Goal: Task Accomplishment & Management: Manage account settings

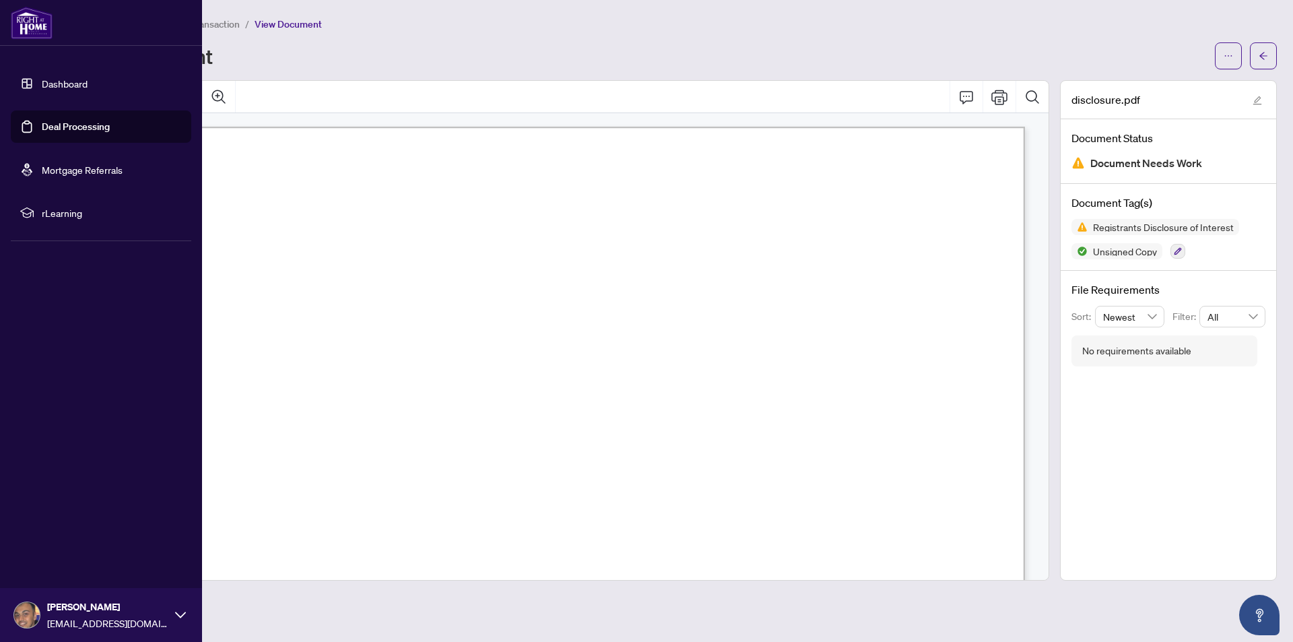
click at [62, 89] on link "Dashboard" at bounding box center [65, 83] width 46 height 12
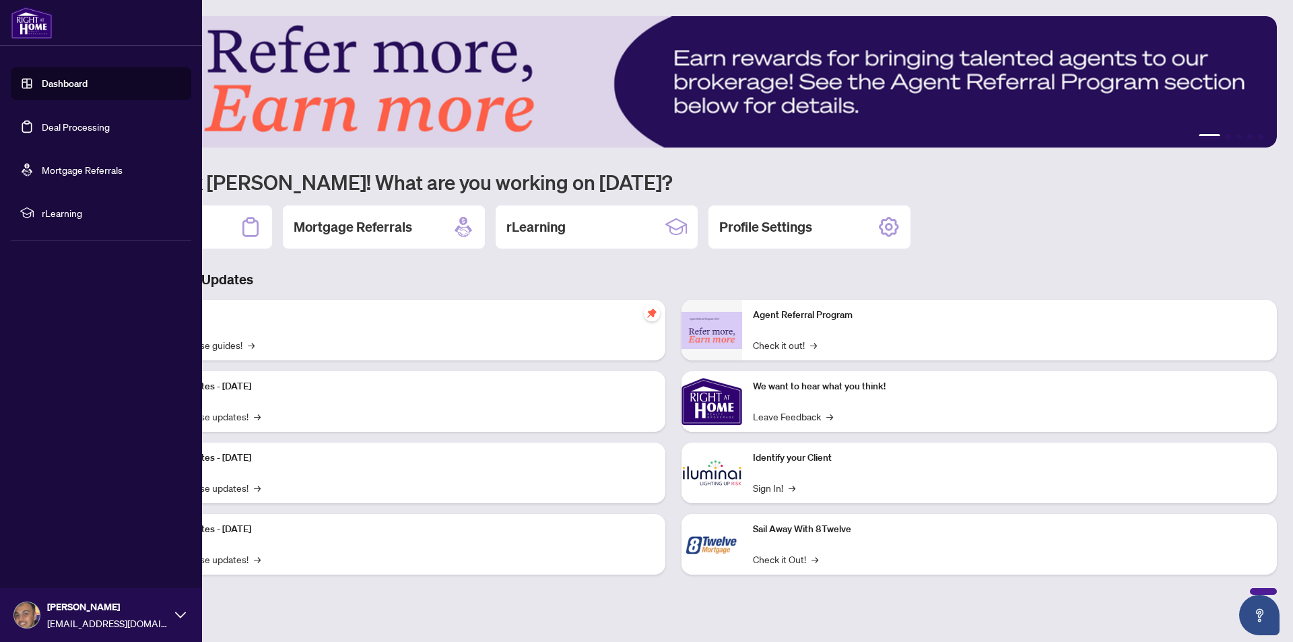
click at [79, 124] on link "Deal Processing" at bounding box center [76, 127] width 68 height 12
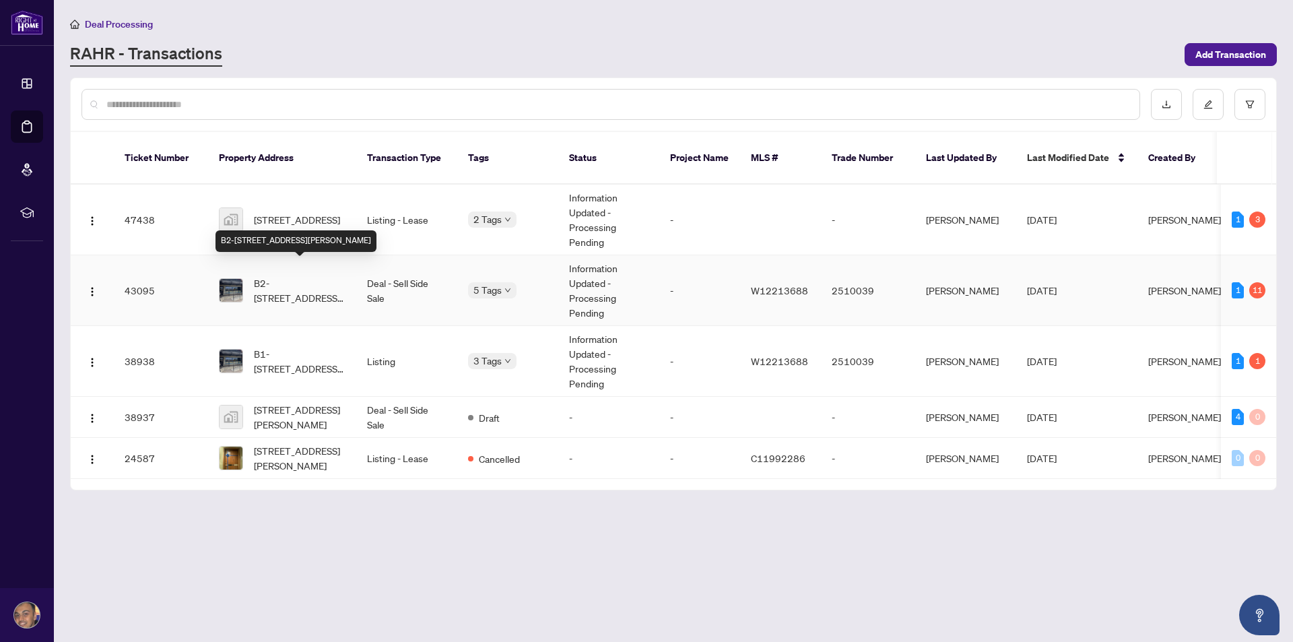
click at [292, 275] on span "B2-[STREET_ADDRESS][PERSON_NAME]" at bounding box center [300, 290] width 92 height 30
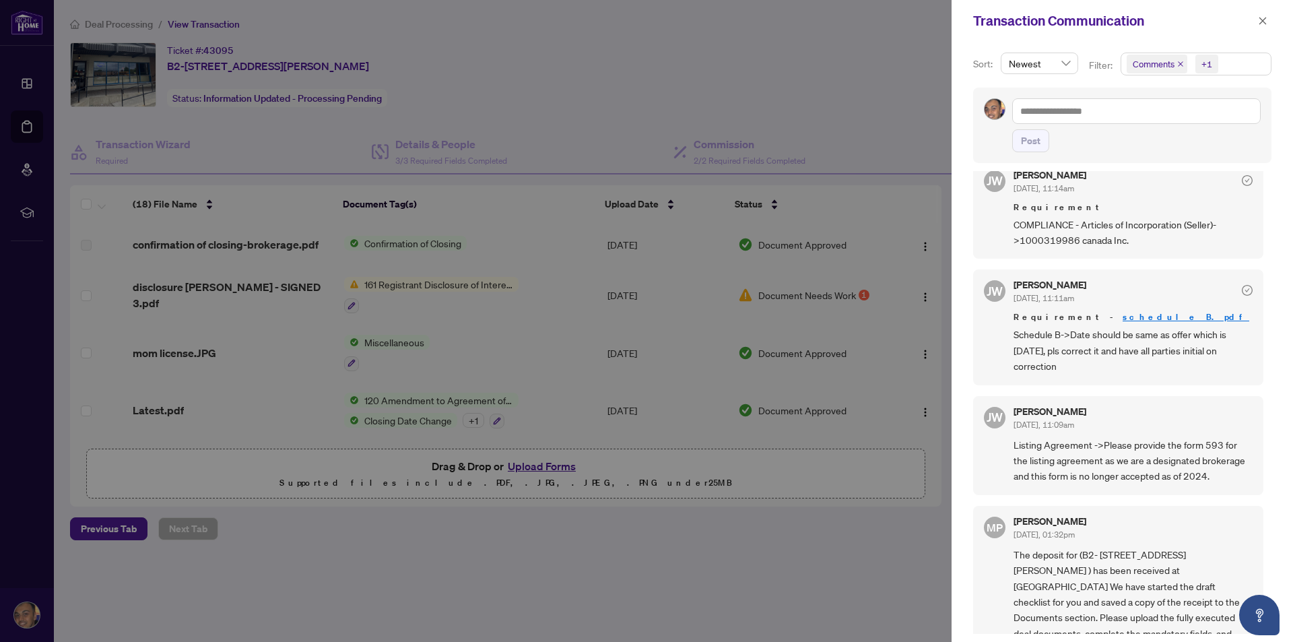
scroll to position [3672, 0]
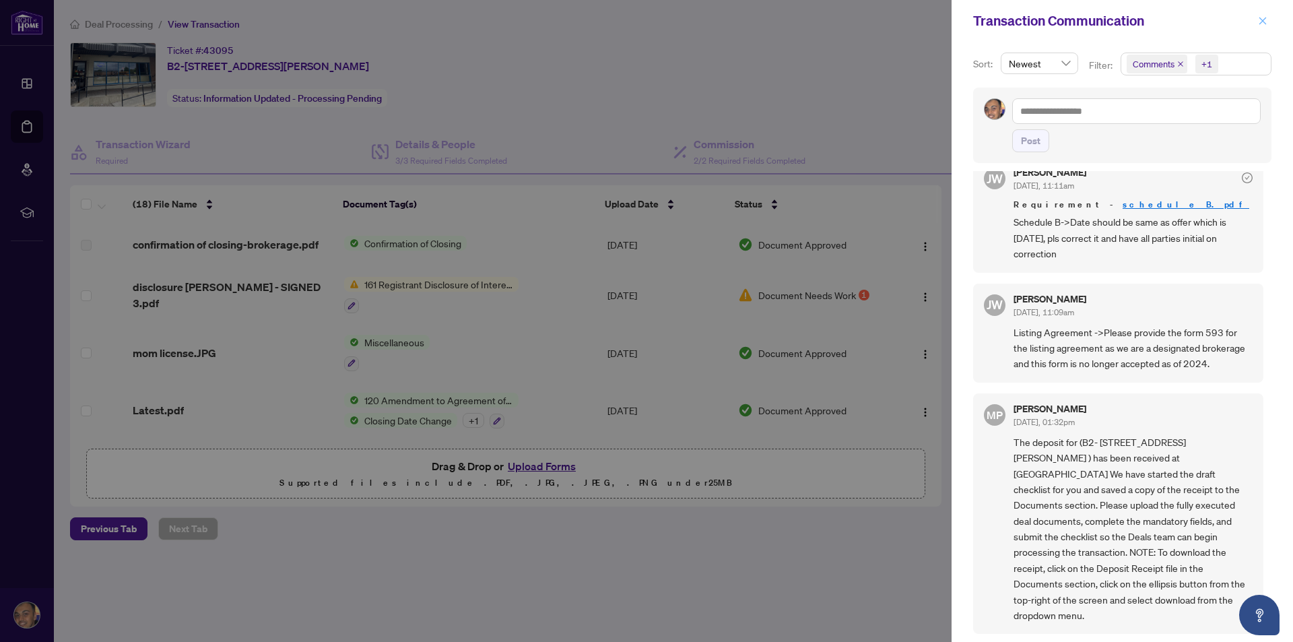
click at [1267, 18] on button "button" at bounding box center [1263, 21] width 18 height 16
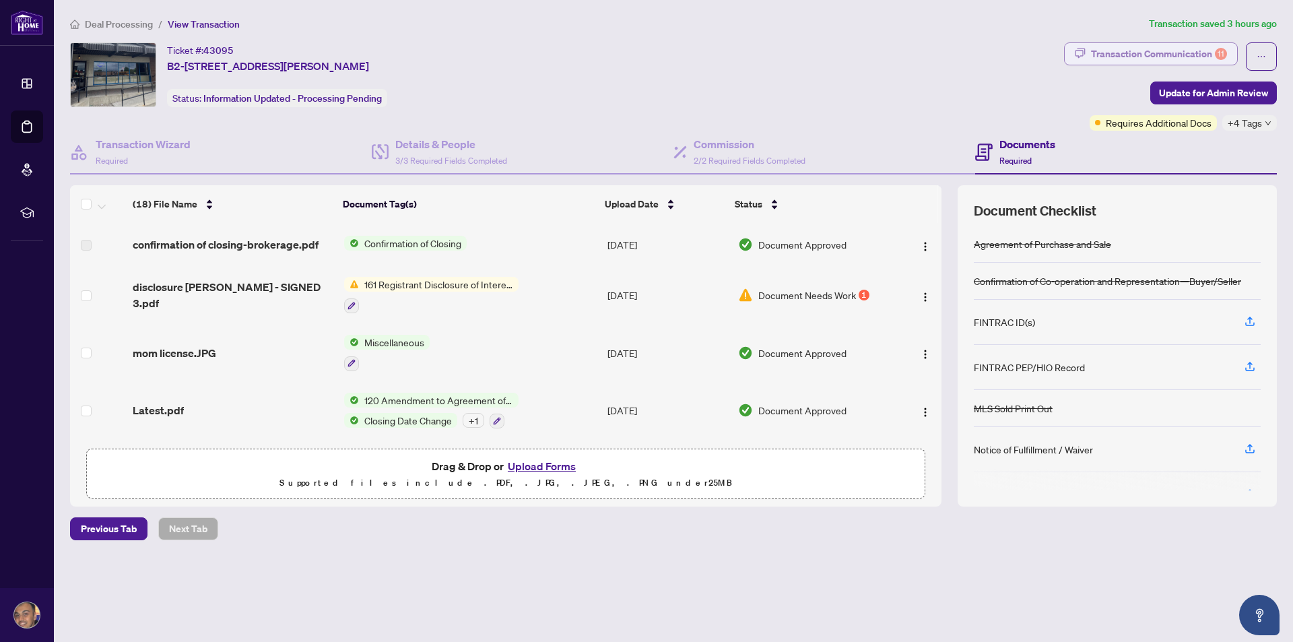
click at [1211, 61] on div "Transaction Communication 11" at bounding box center [1159, 54] width 136 height 22
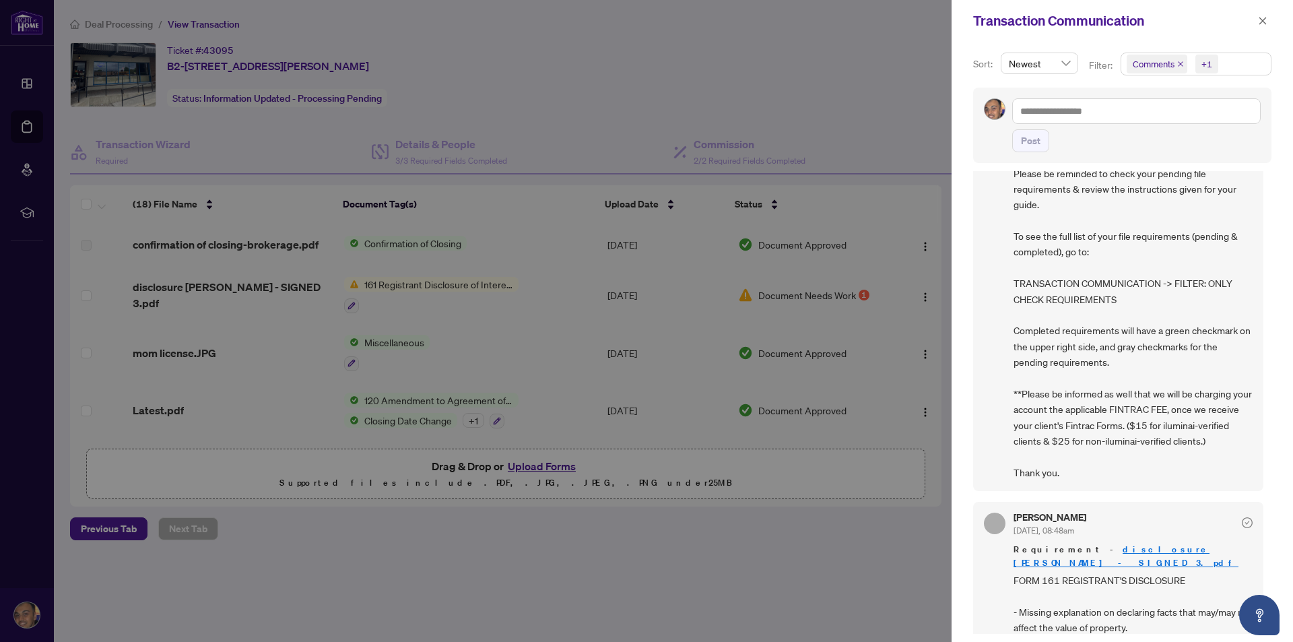
scroll to position [0, 0]
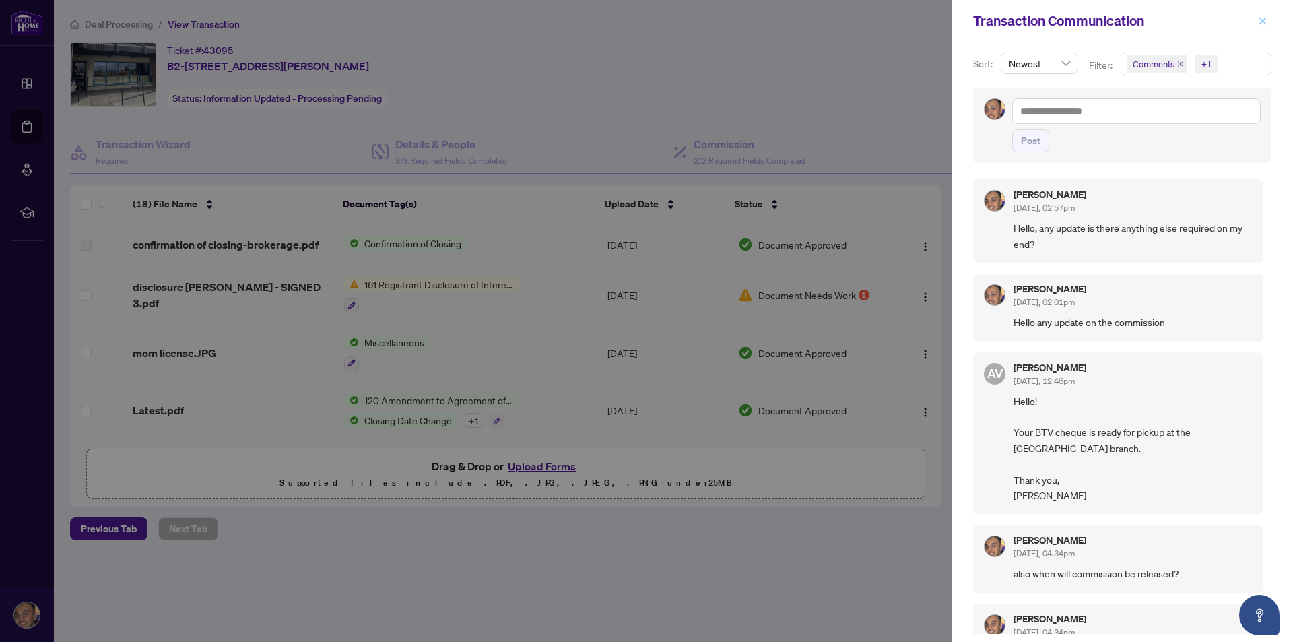
click at [1264, 22] on icon "close" at bounding box center [1262, 20] width 7 height 7
